Goal: Task Accomplishment & Management: Use online tool/utility

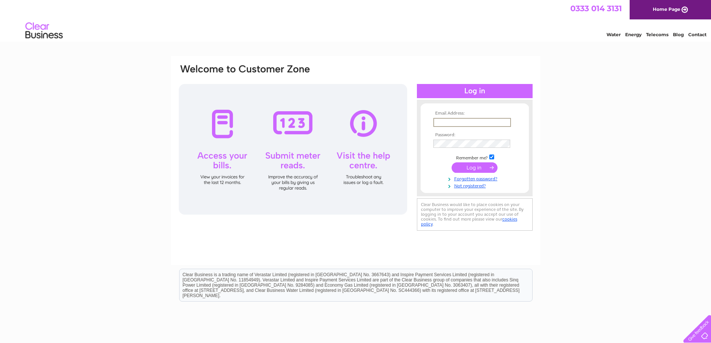
click at [454, 122] on input "text" at bounding box center [473, 122] width 78 height 9
type input "admin@keswalls.co.uk"
click at [474, 167] on input "submit" at bounding box center [475, 167] width 46 height 10
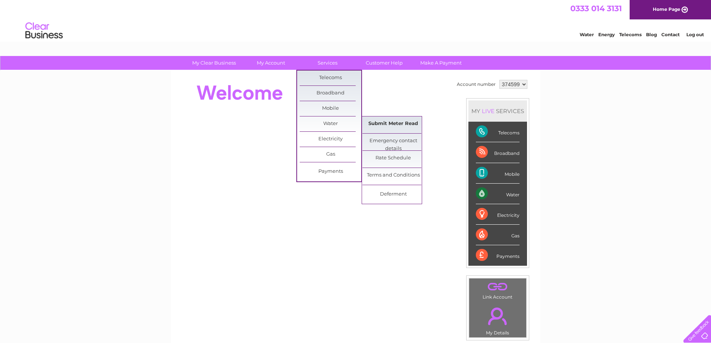
click at [400, 122] on link "Submit Meter Read" at bounding box center [394, 124] width 62 height 15
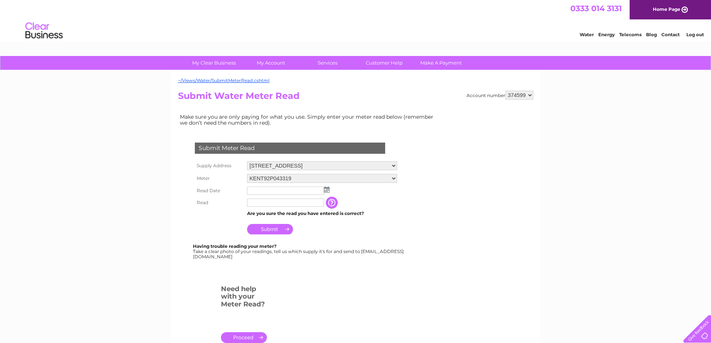
click at [327, 191] on img at bounding box center [327, 190] width 6 height 6
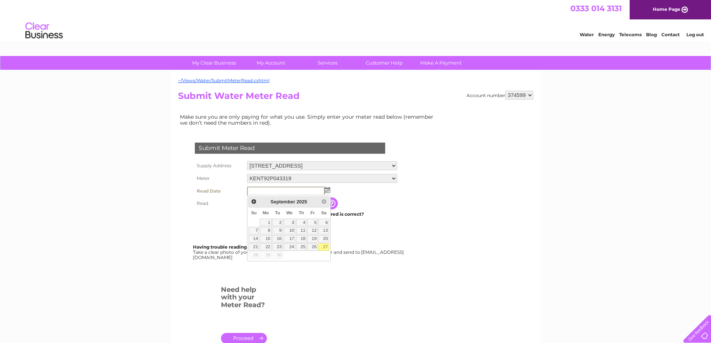
click at [325, 247] on link "27" at bounding box center [324, 246] width 10 height 7
type input "2025/09/27"
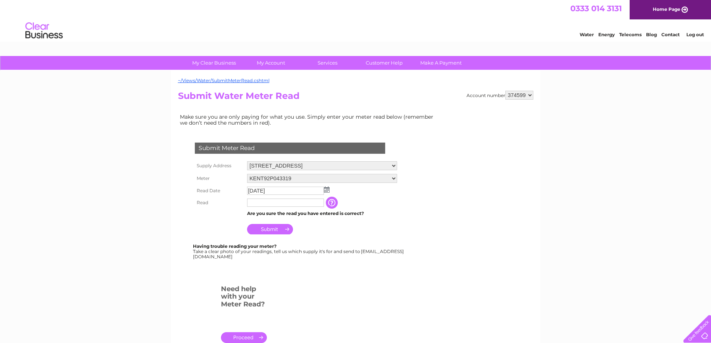
click at [263, 204] on input "text" at bounding box center [285, 203] width 77 height 8
type input "1966"
click at [274, 231] on input "Submit" at bounding box center [270, 229] width 46 height 10
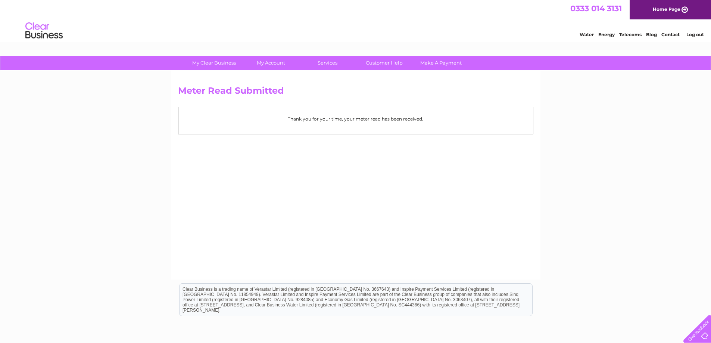
click at [704, 36] on link "Log out" at bounding box center [696, 35] width 18 height 6
